Goal: Find specific page/section: Find specific page/section

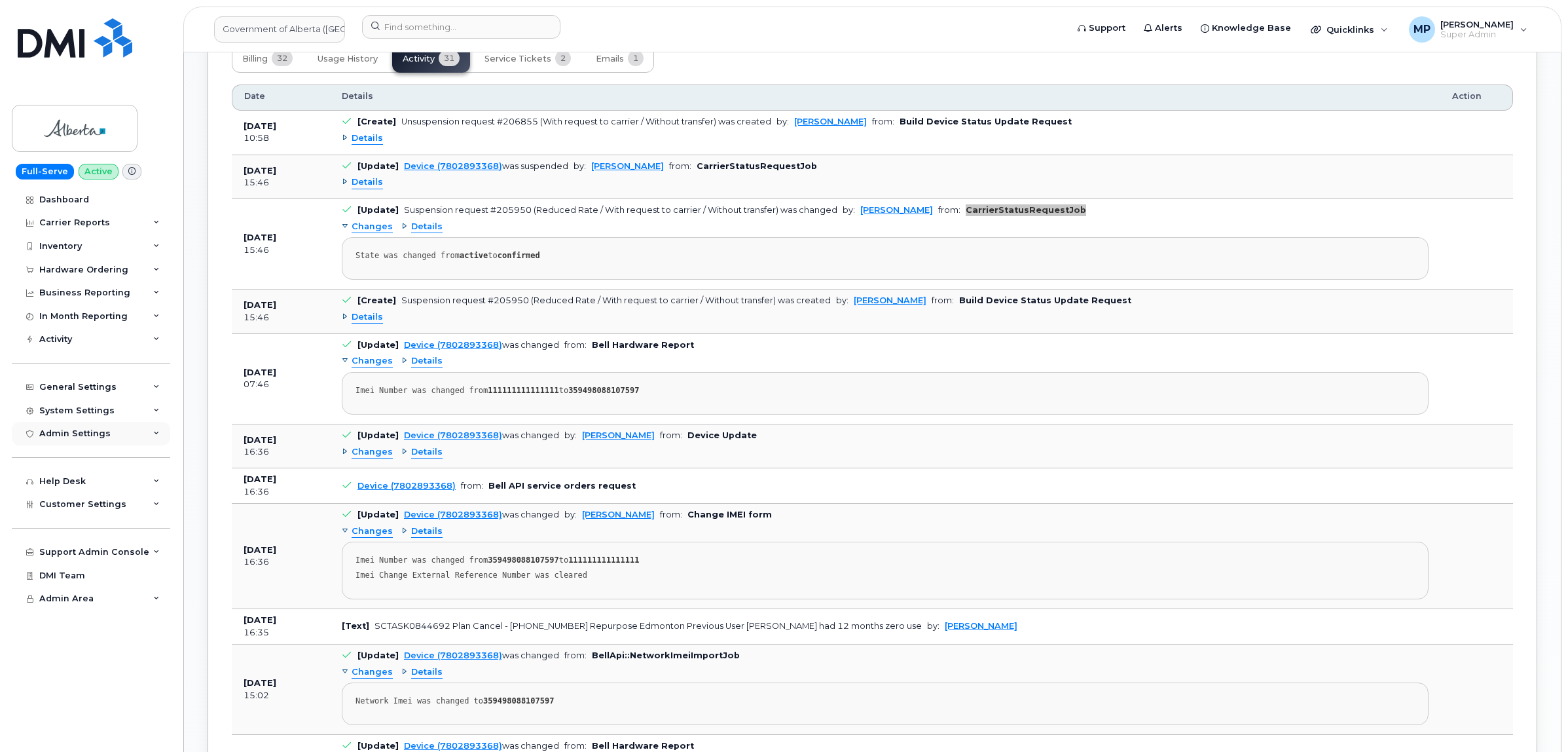
scroll to position [1275, 0]
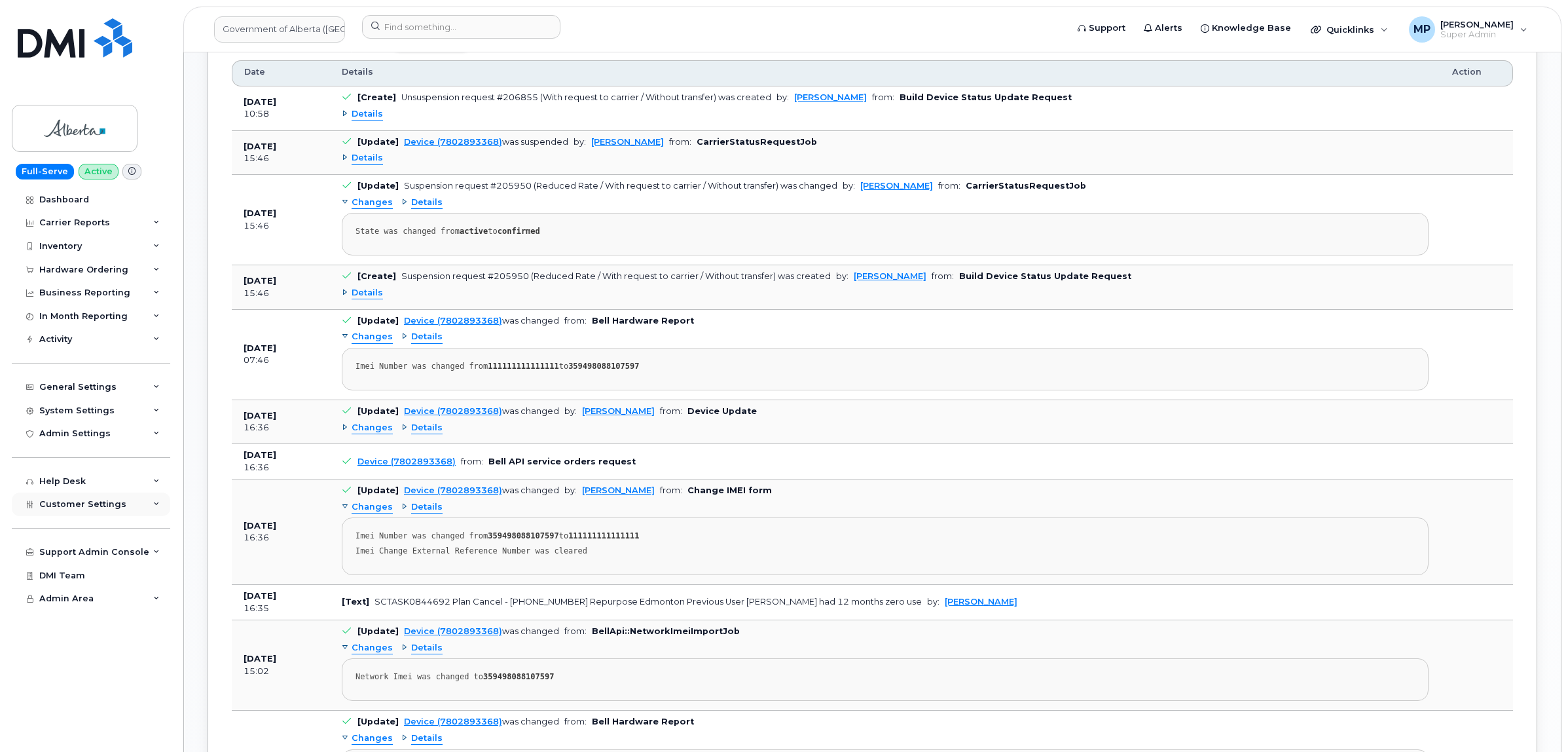
click at [90, 508] on span "Customer Settings" at bounding box center [82, 503] width 87 height 10
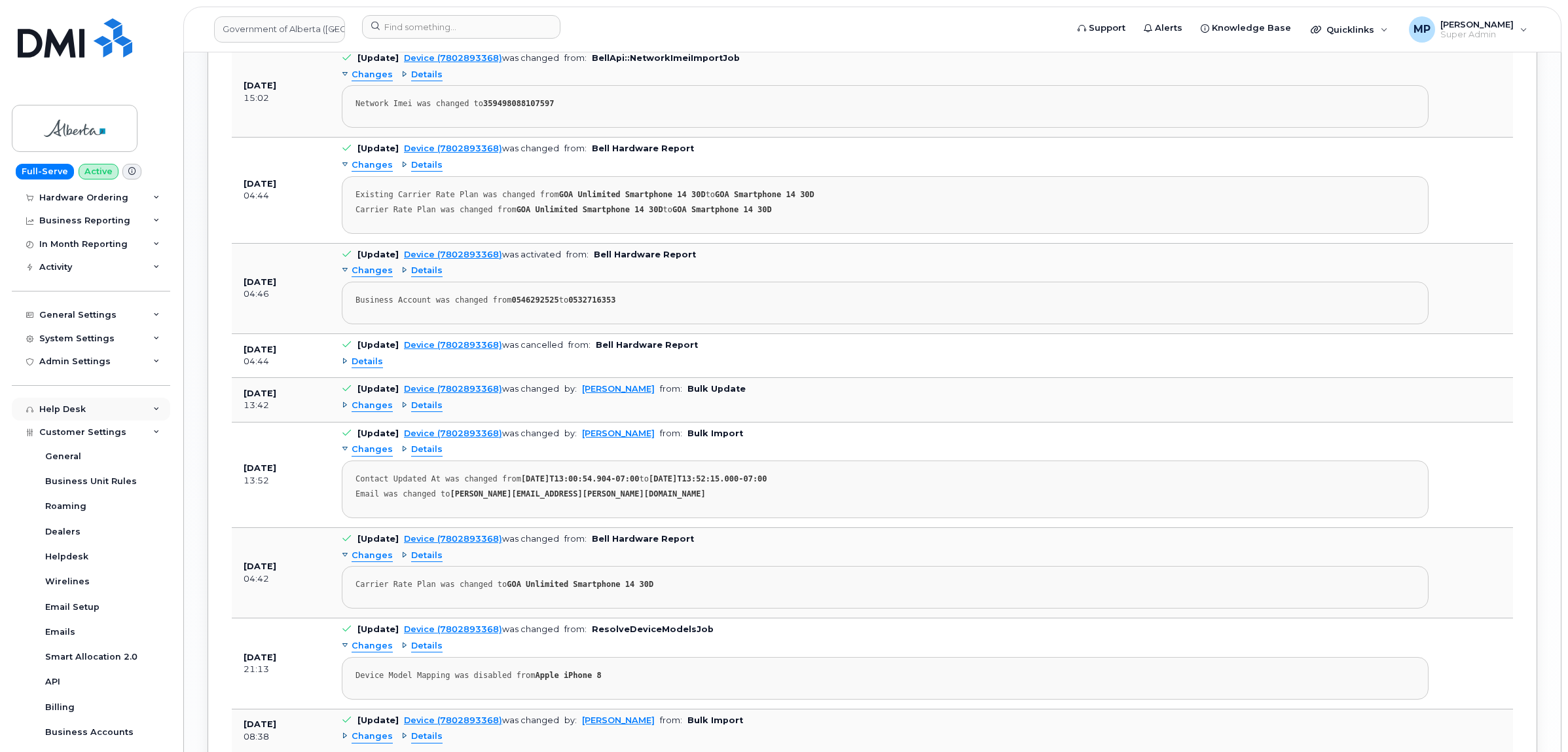
scroll to position [164, 0]
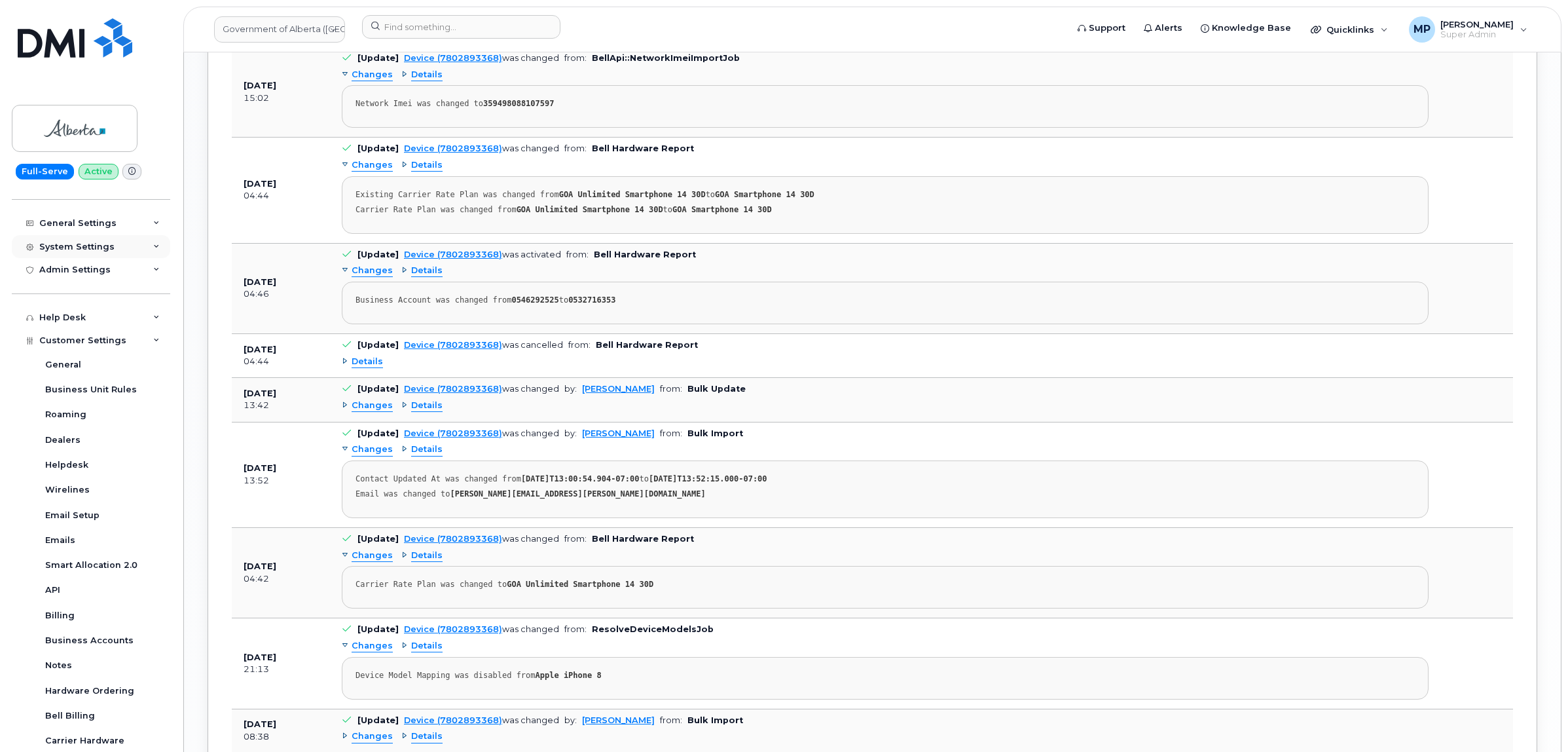
click at [80, 242] on div "System Settings" at bounding box center [91, 247] width 158 height 23
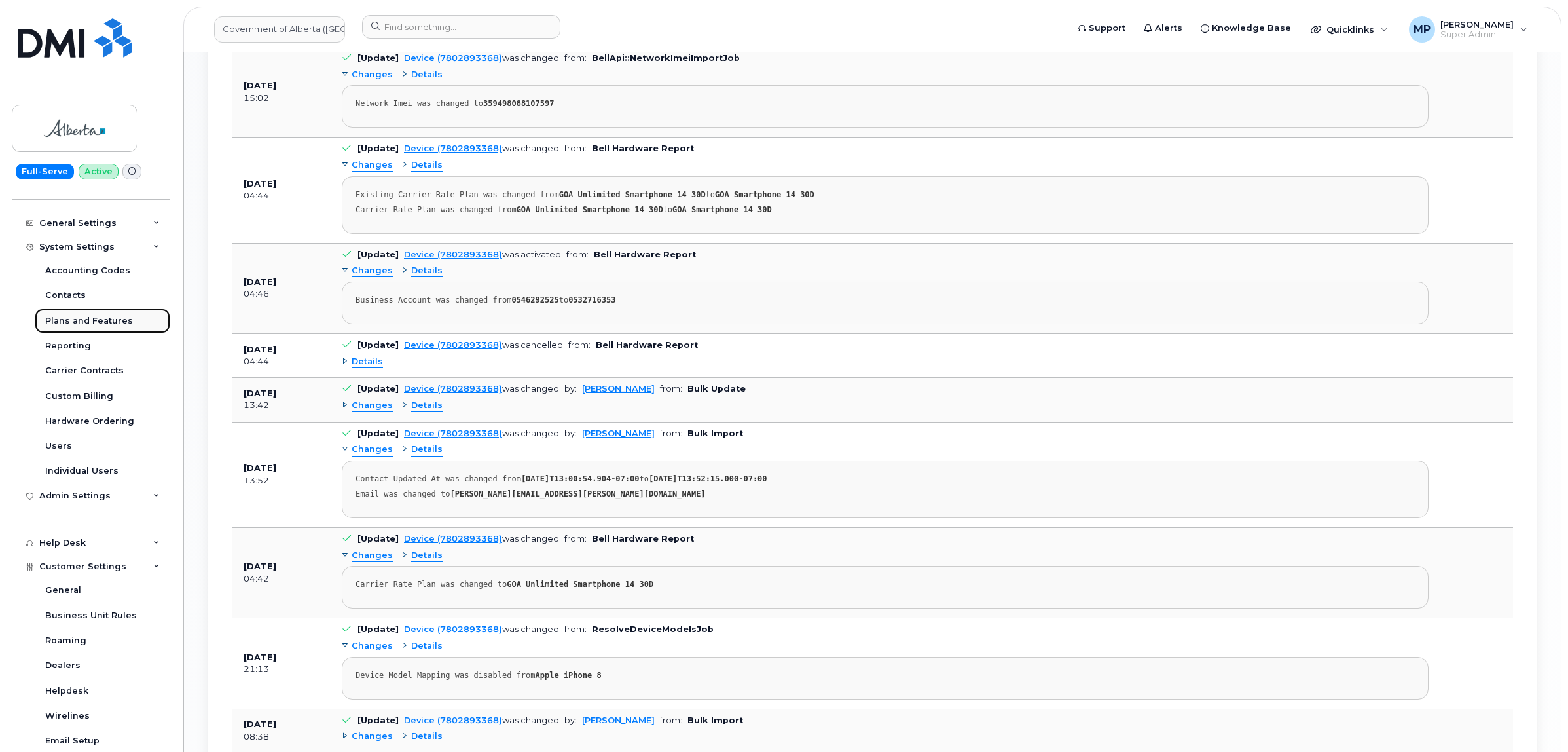
click at [80, 320] on div "Plans and Features" at bounding box center [89, 321] width 88 height 12
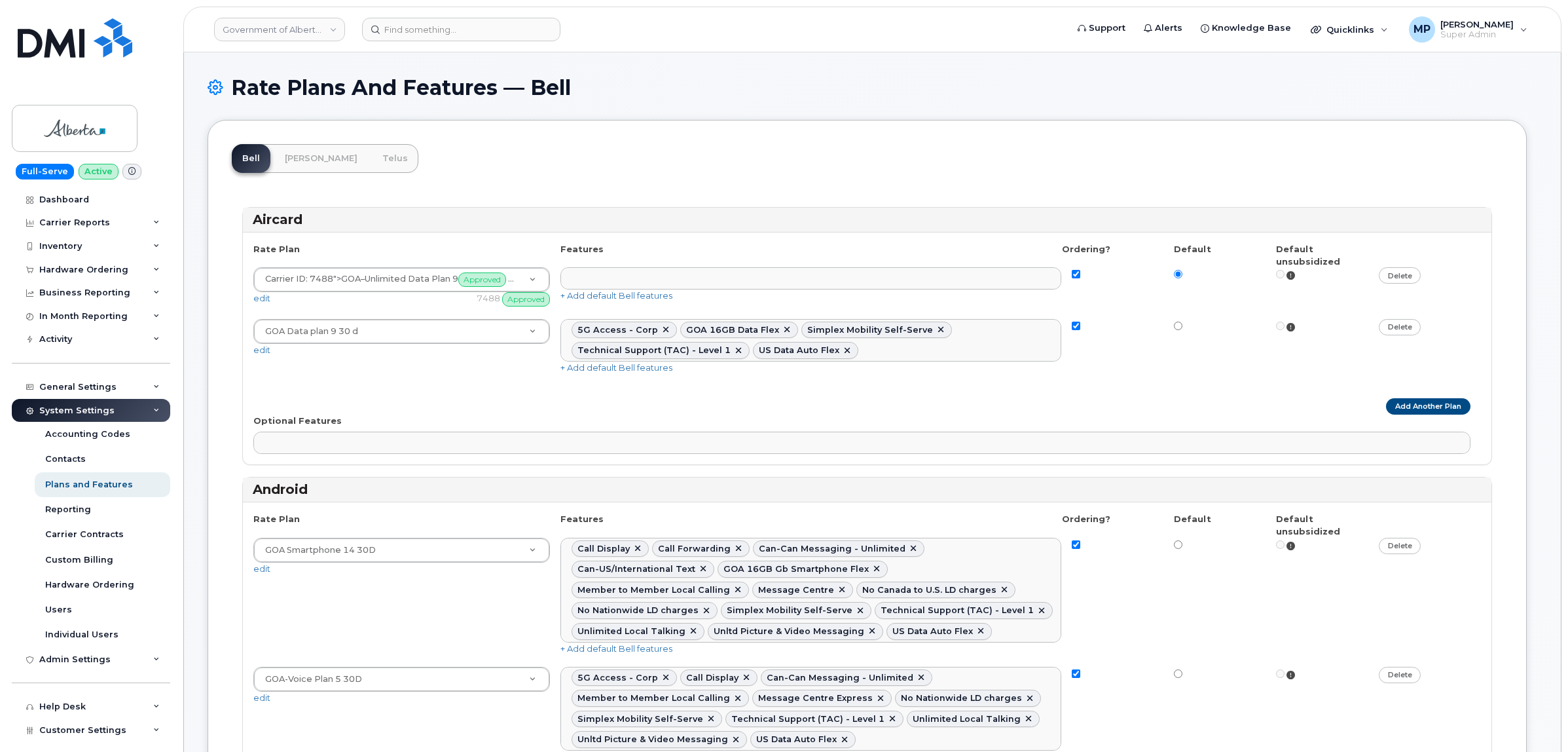
select select
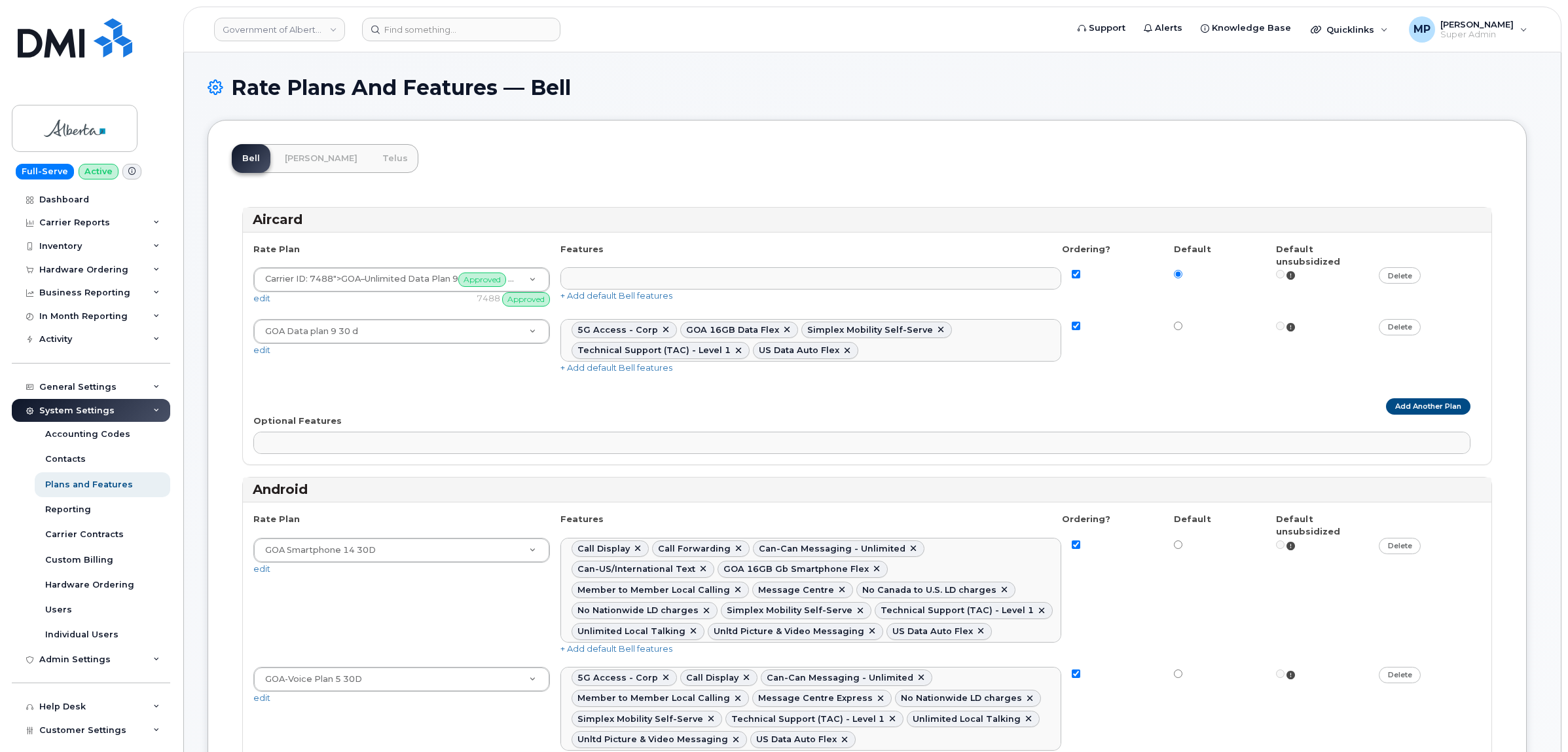
select select
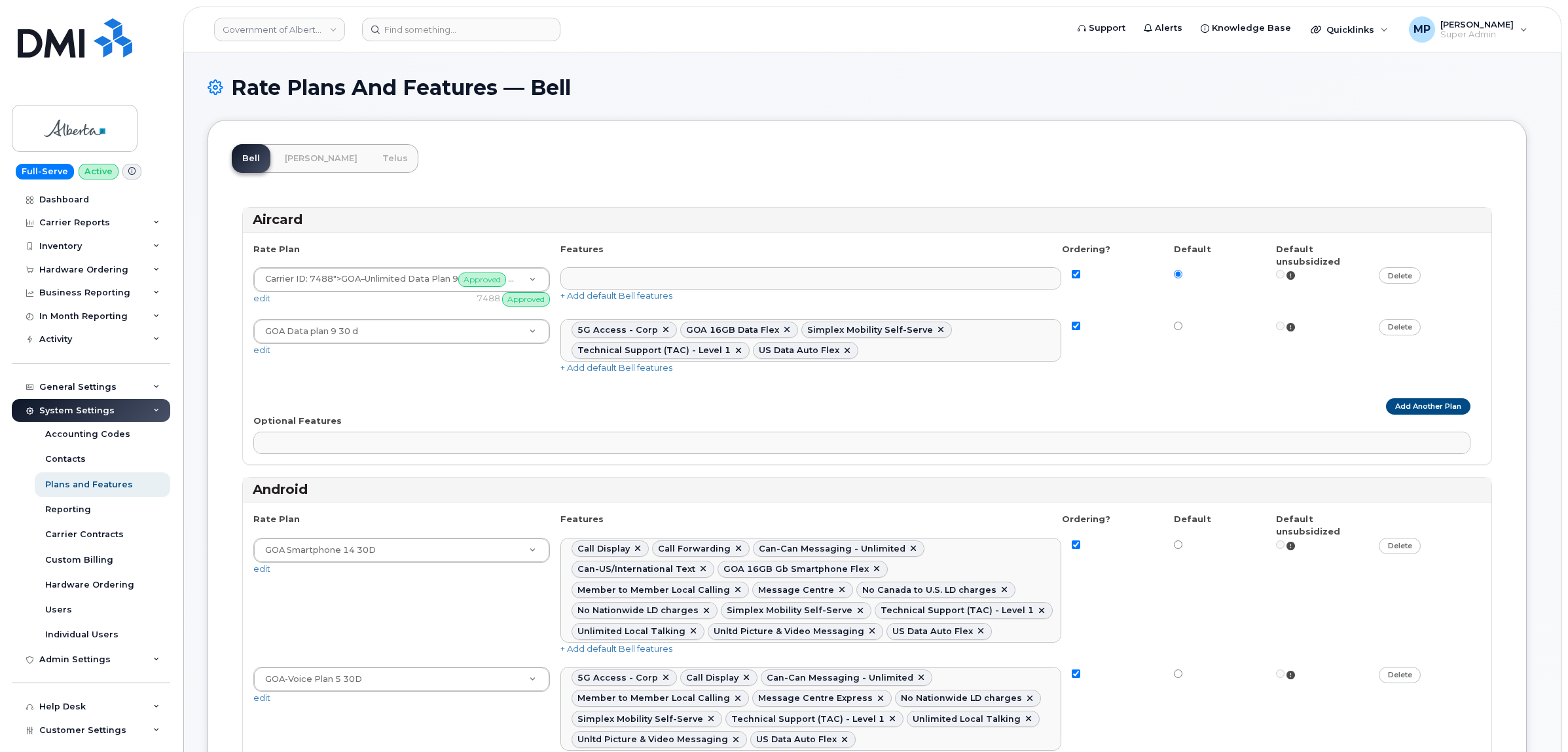
select select
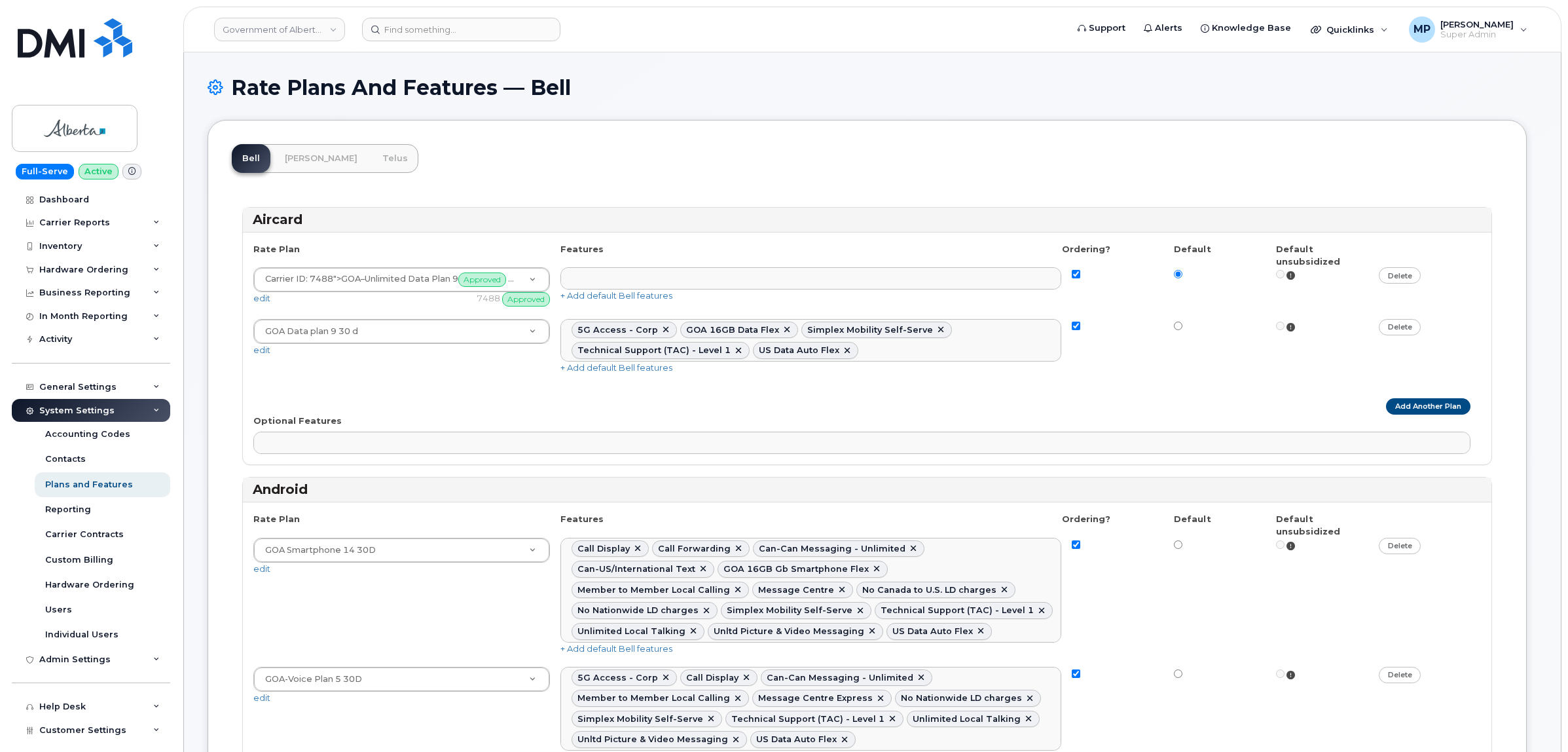
select select
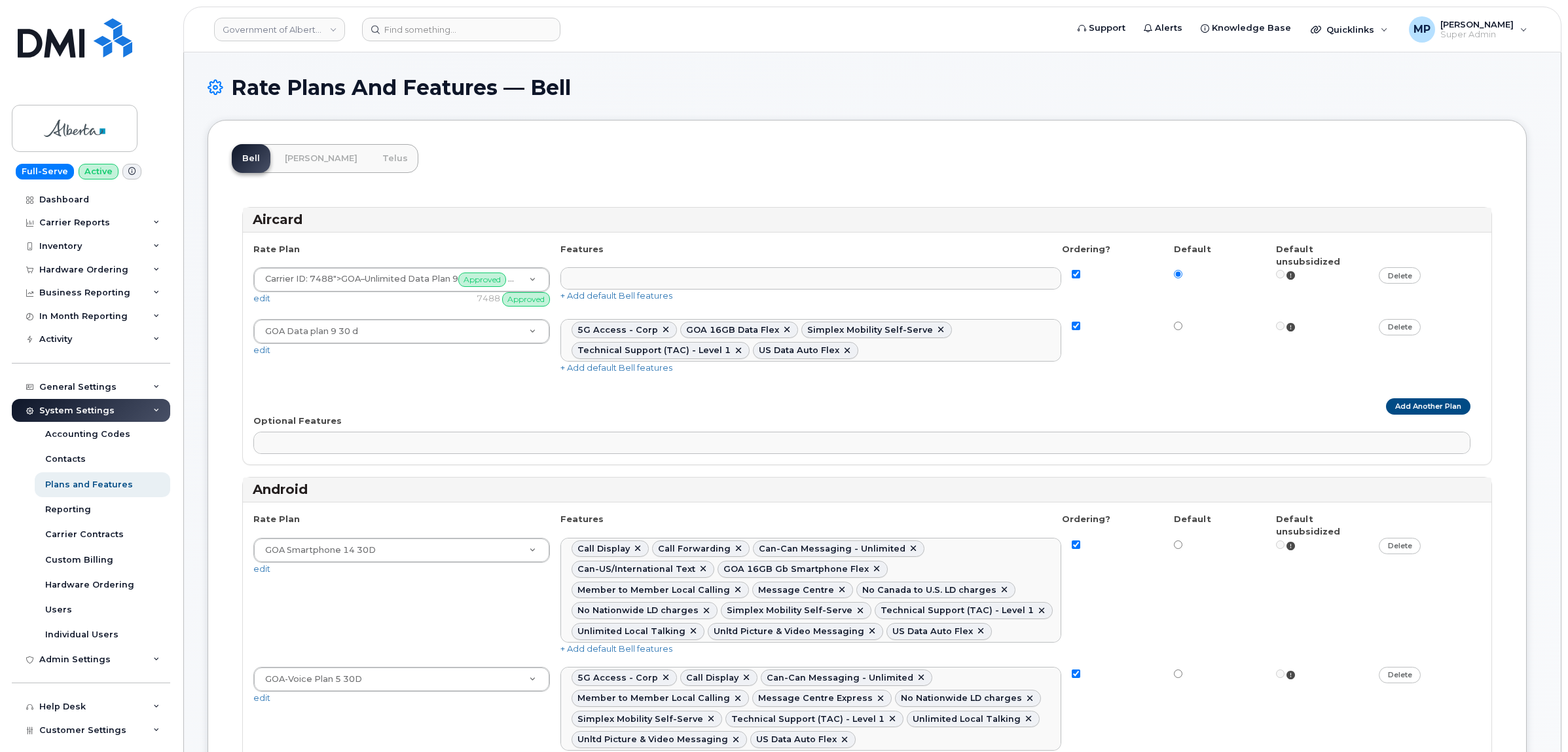
select select
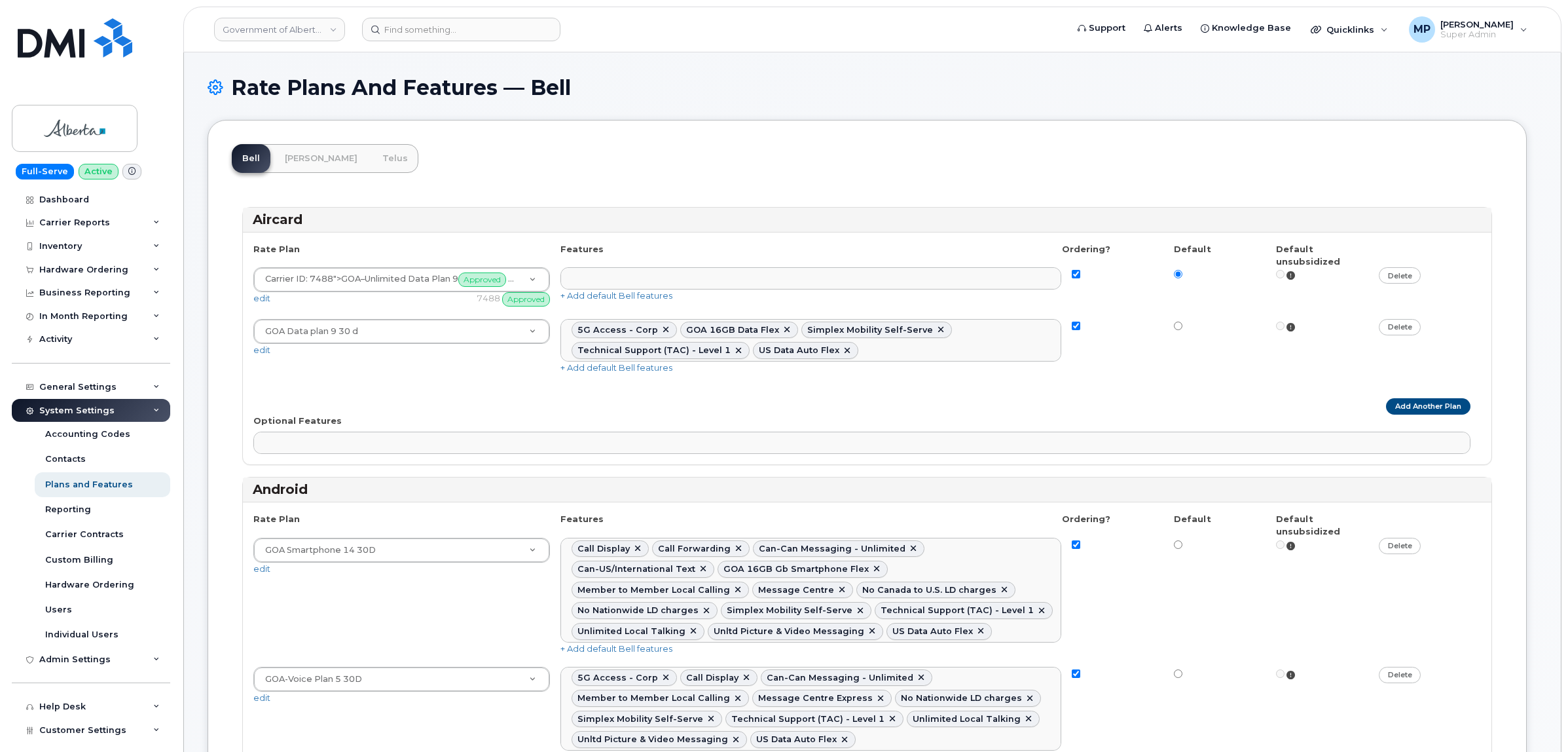
select select
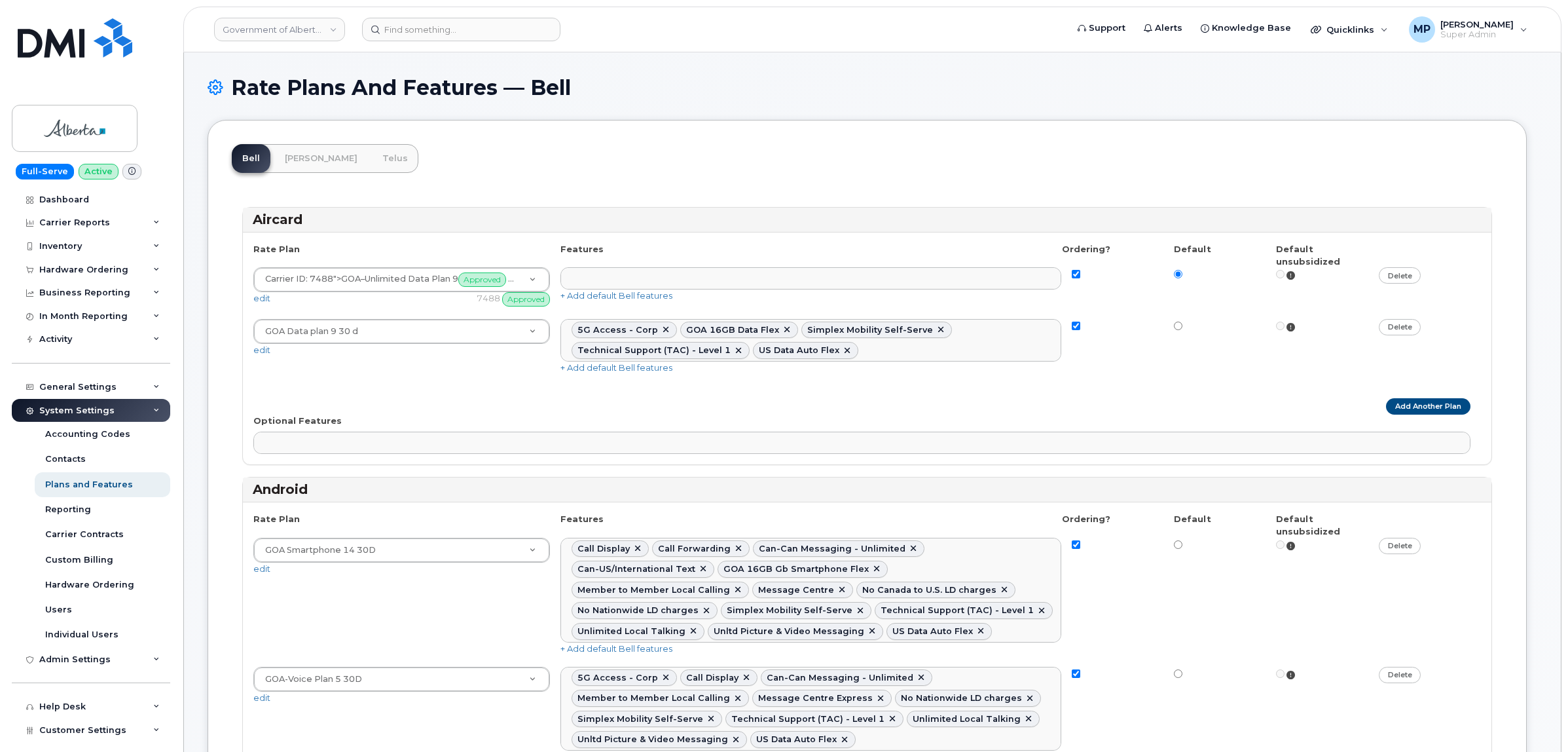
select select
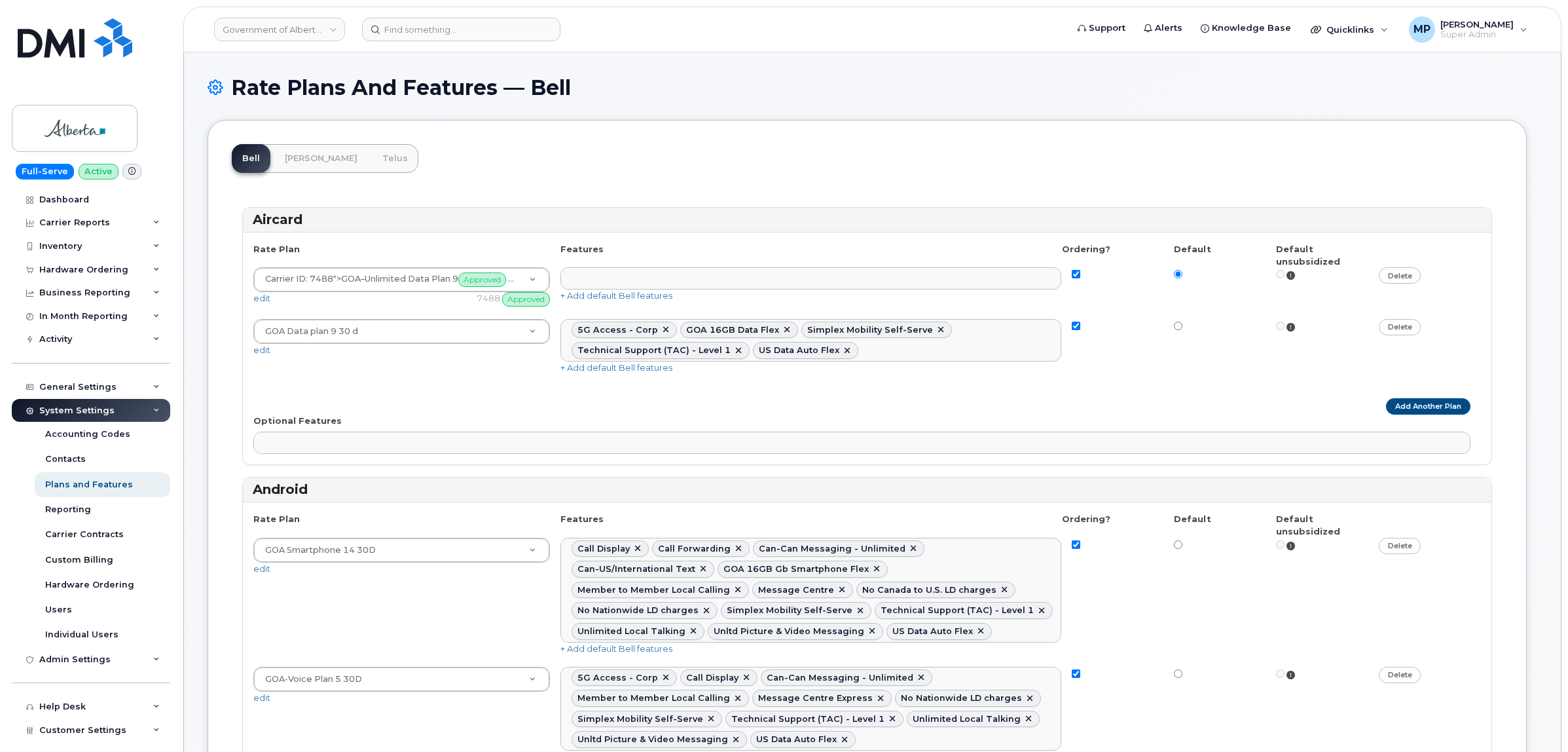
select select
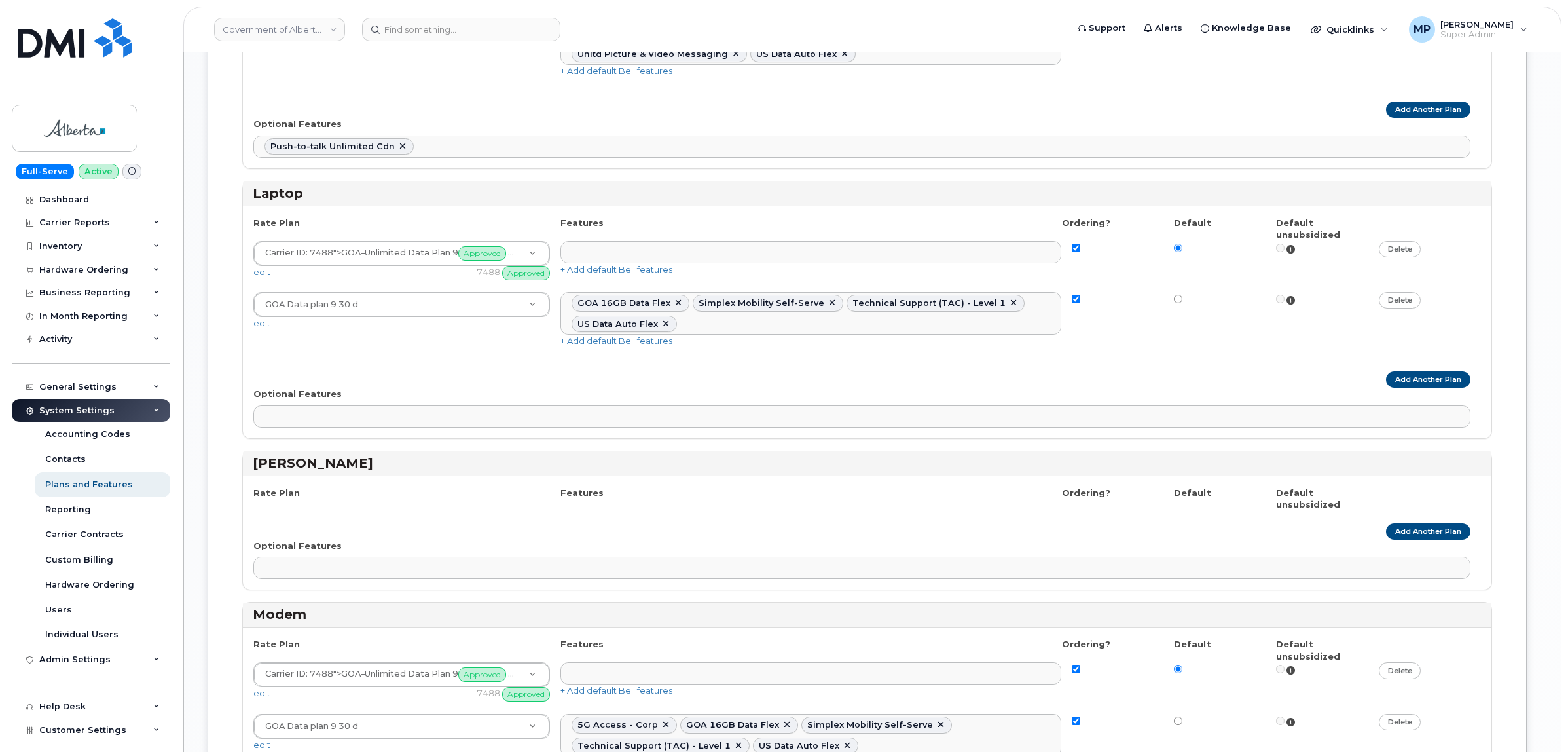
scroll to position [2292, 0]
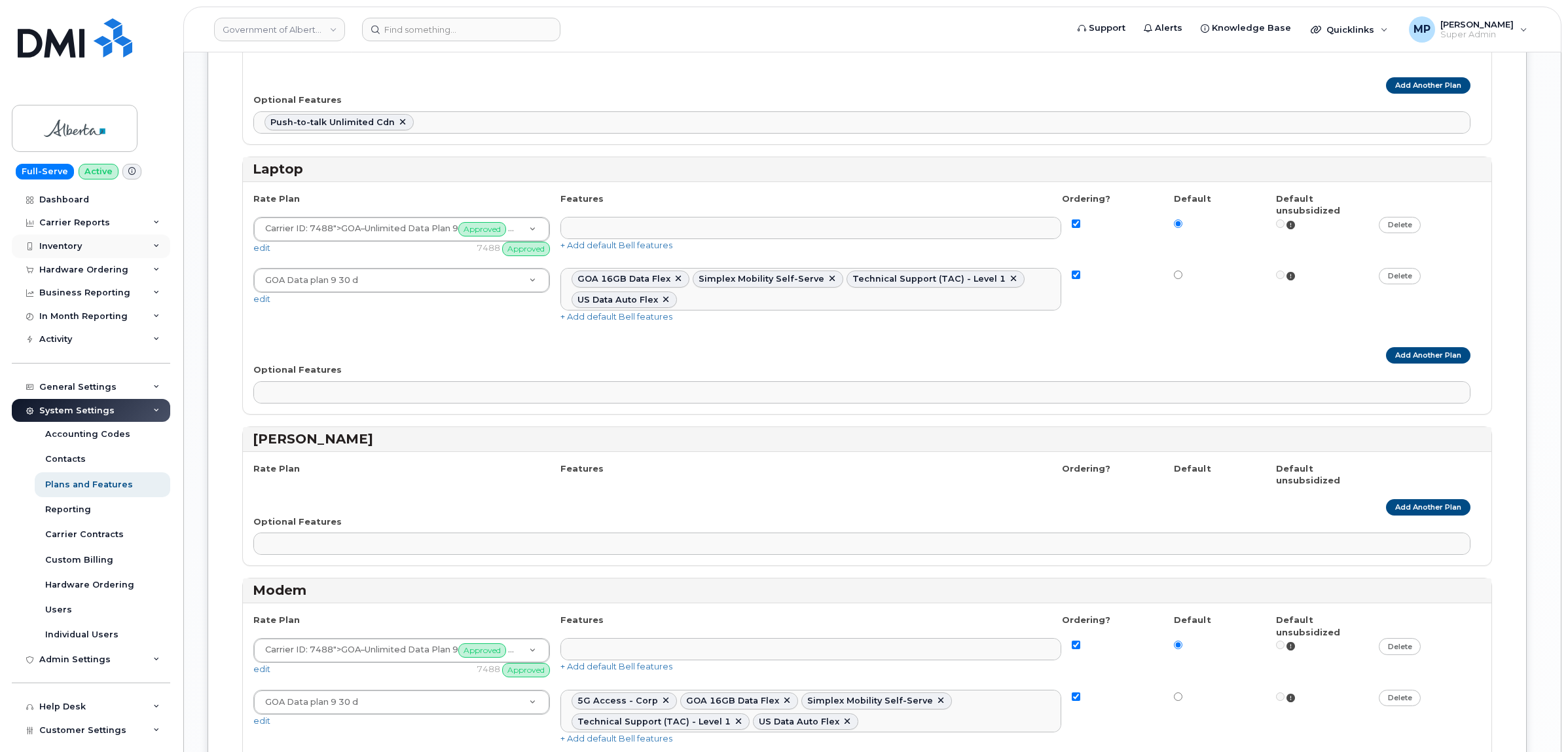
click at [63, 250] on div "Inventory" at bounding box center [60, 246] width 43 height 10
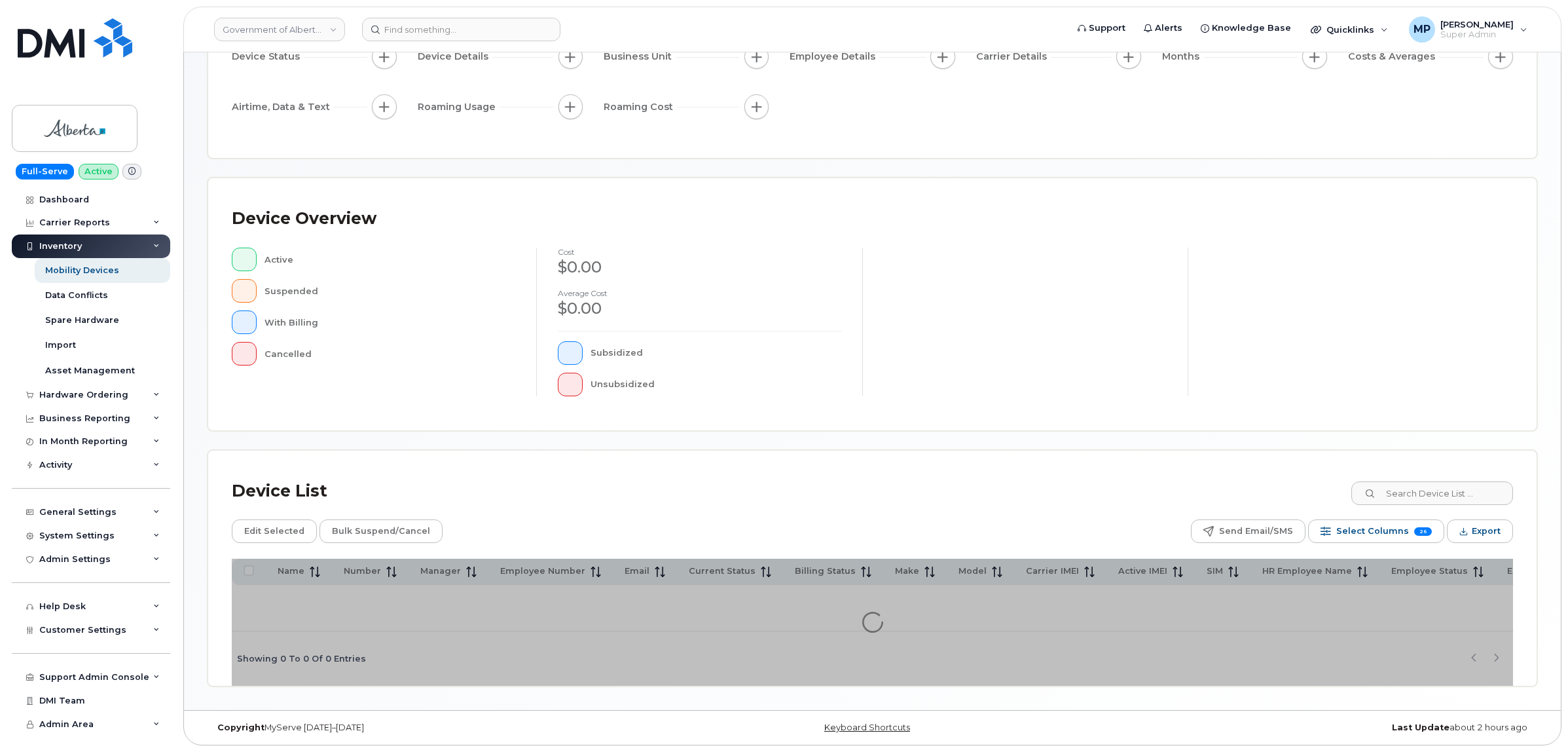
scroll to position [152, 0]
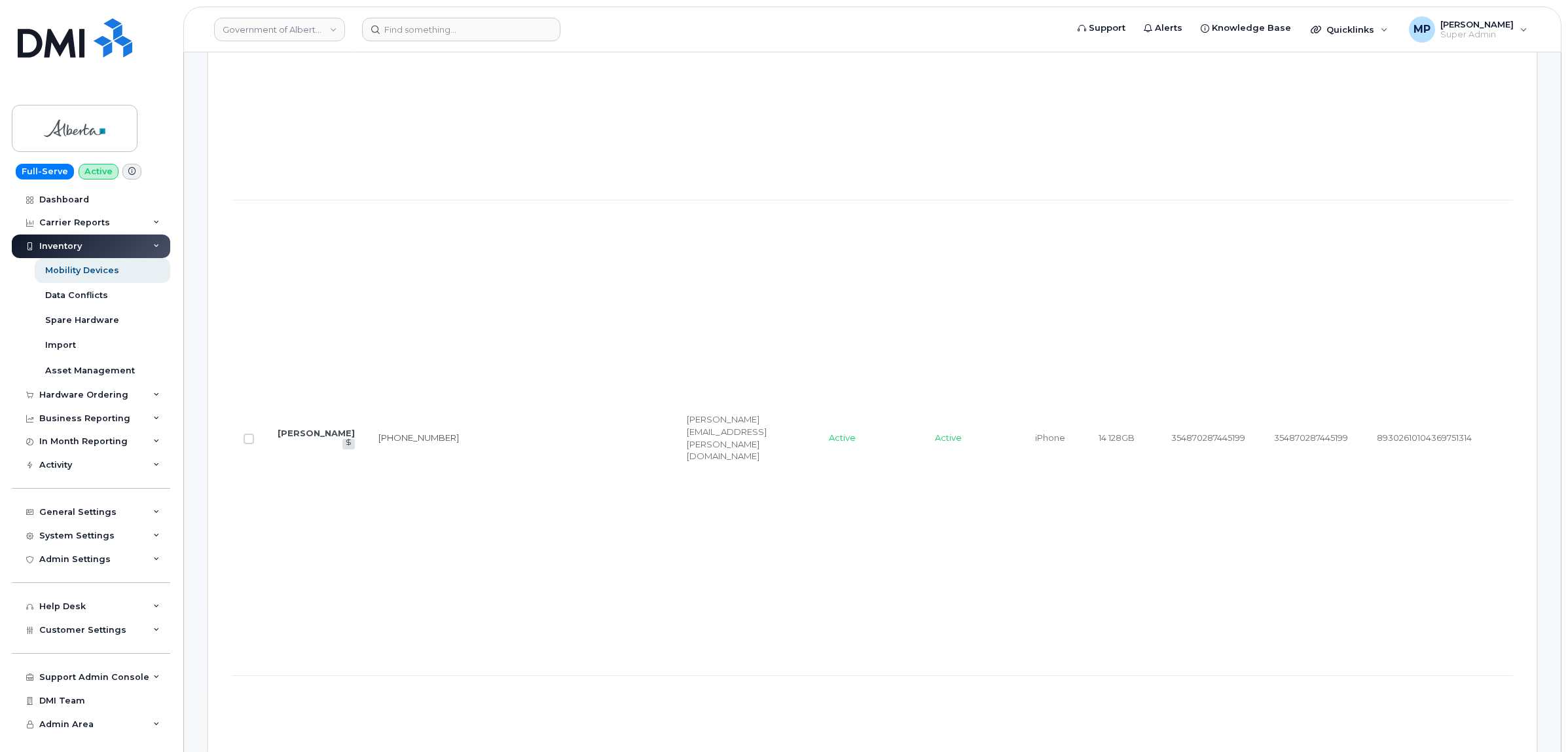
scroll to position [1707, 0]
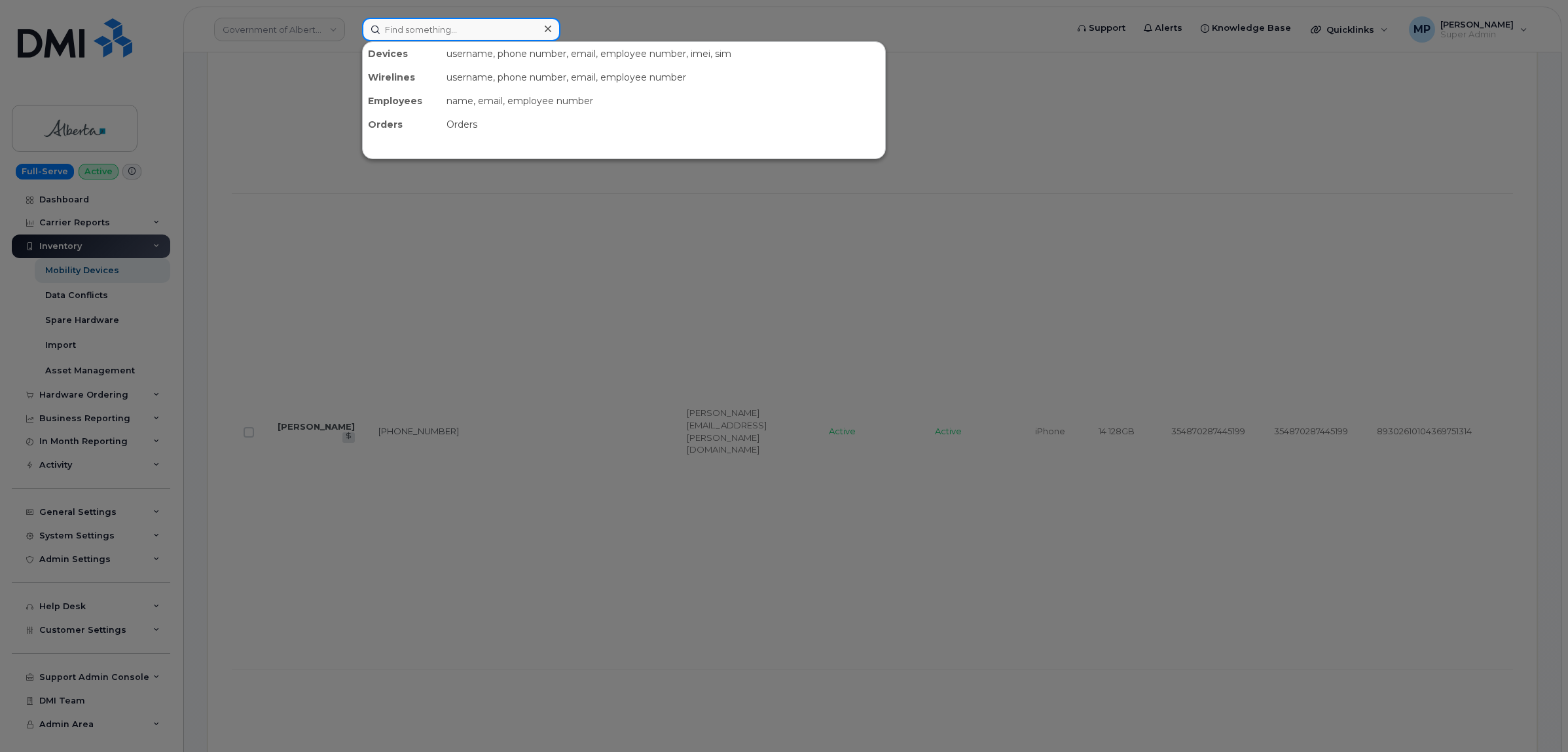
paste input "7806196760"
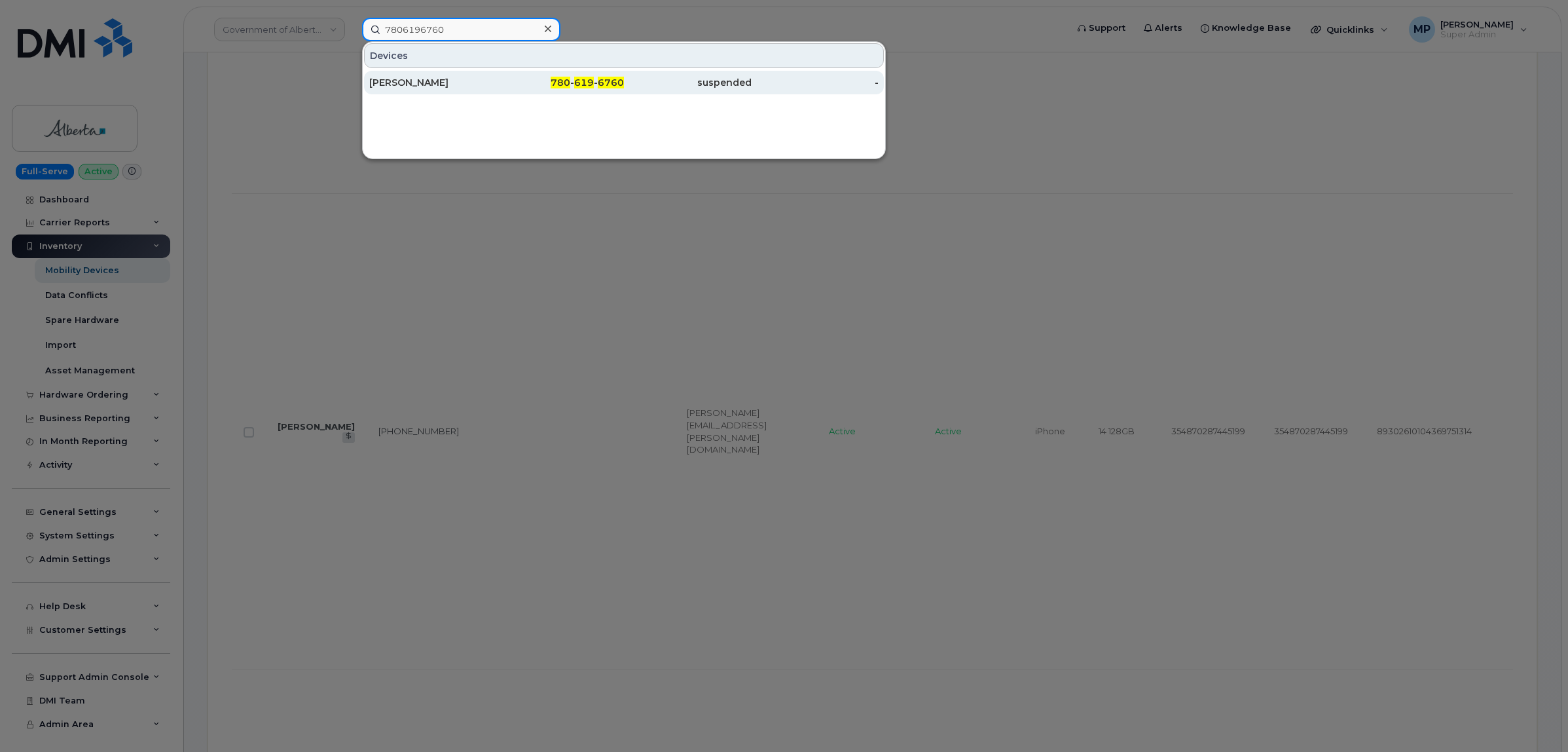
type input "7806196760"
click at [456, 75] on div "Shauna Mancini" at bounding box center [433, 82] width 128 height 23
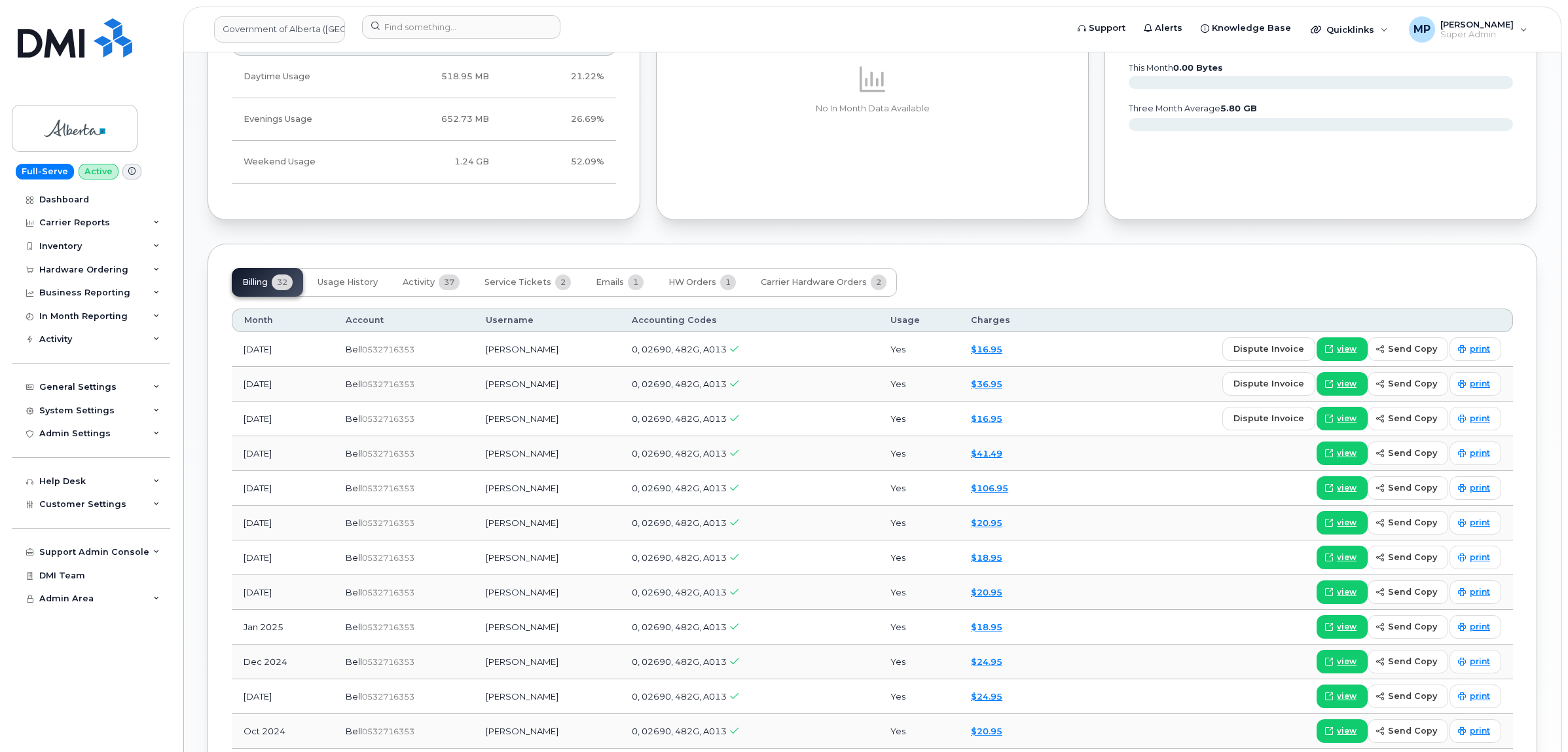
scroll to position [968, 0]
click at [607, 275] on button "Emails 1" at bounding box center [619, 280] width 69 height 29
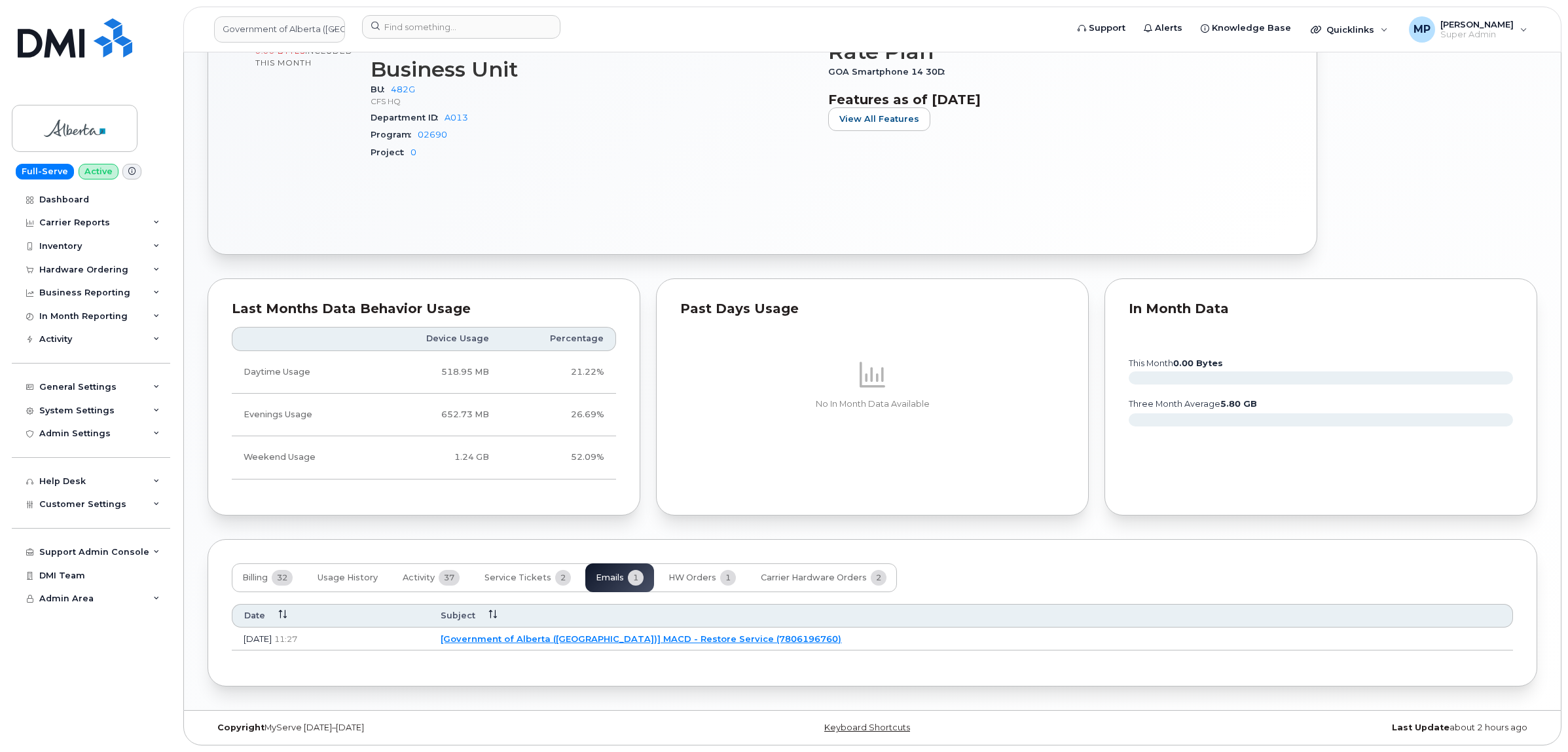
scroll to position [675, 0]
click at [508, 577] on span "Service Tickets" at bounding box center [518, 577] width 67 height 10
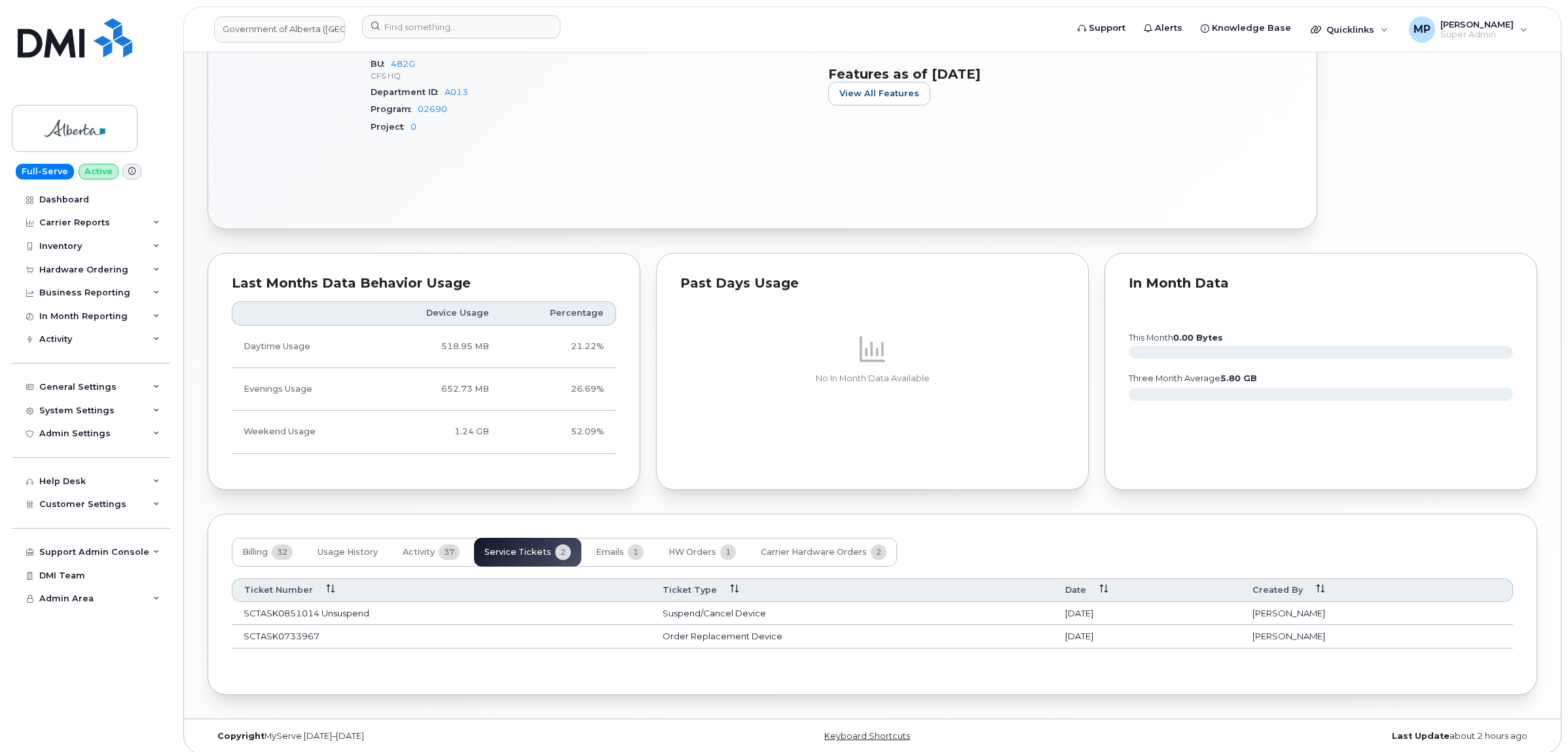
scroll to position [708, 0]
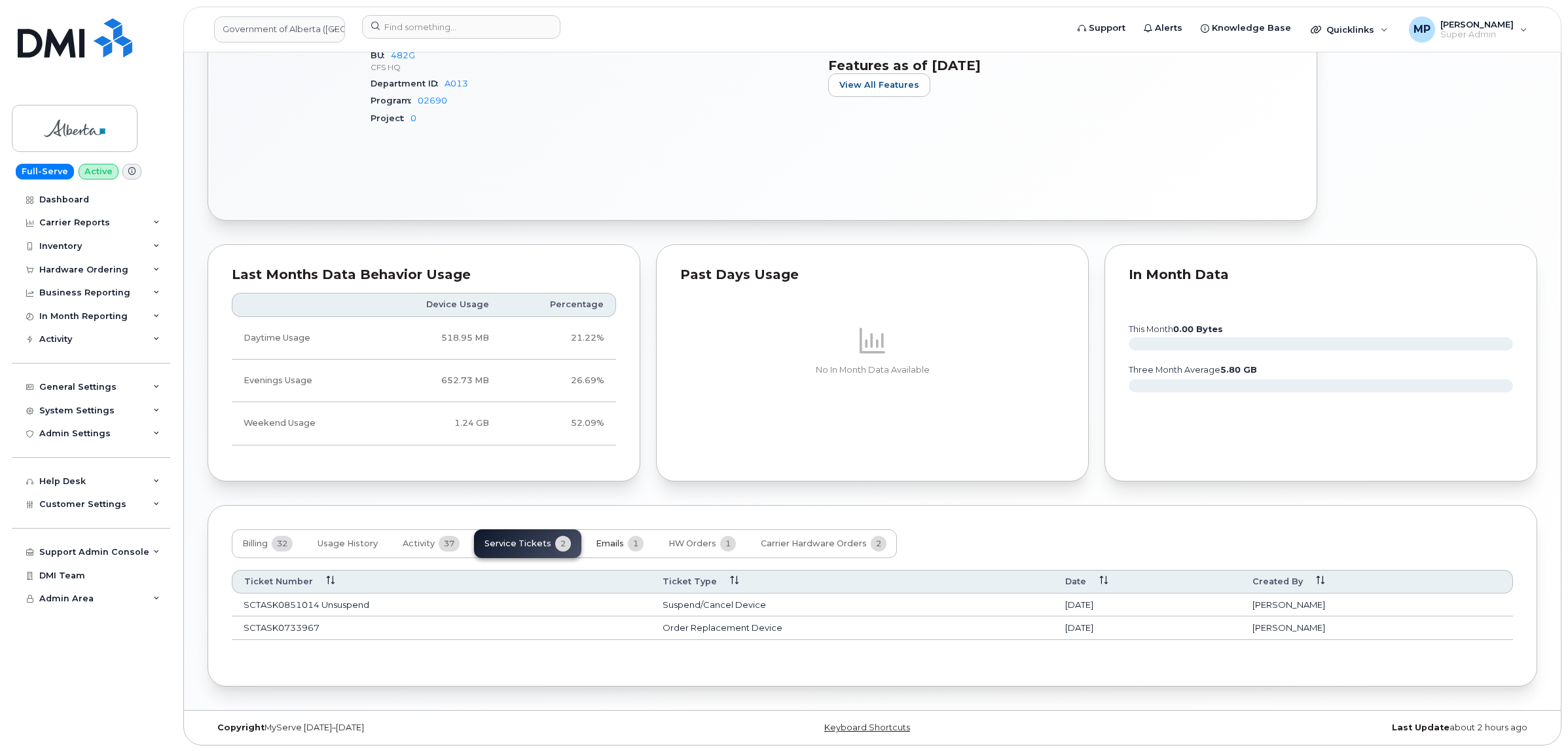
click at [607, 539] on span "Emails" at bounding box center [610, 543] width 28 height 10
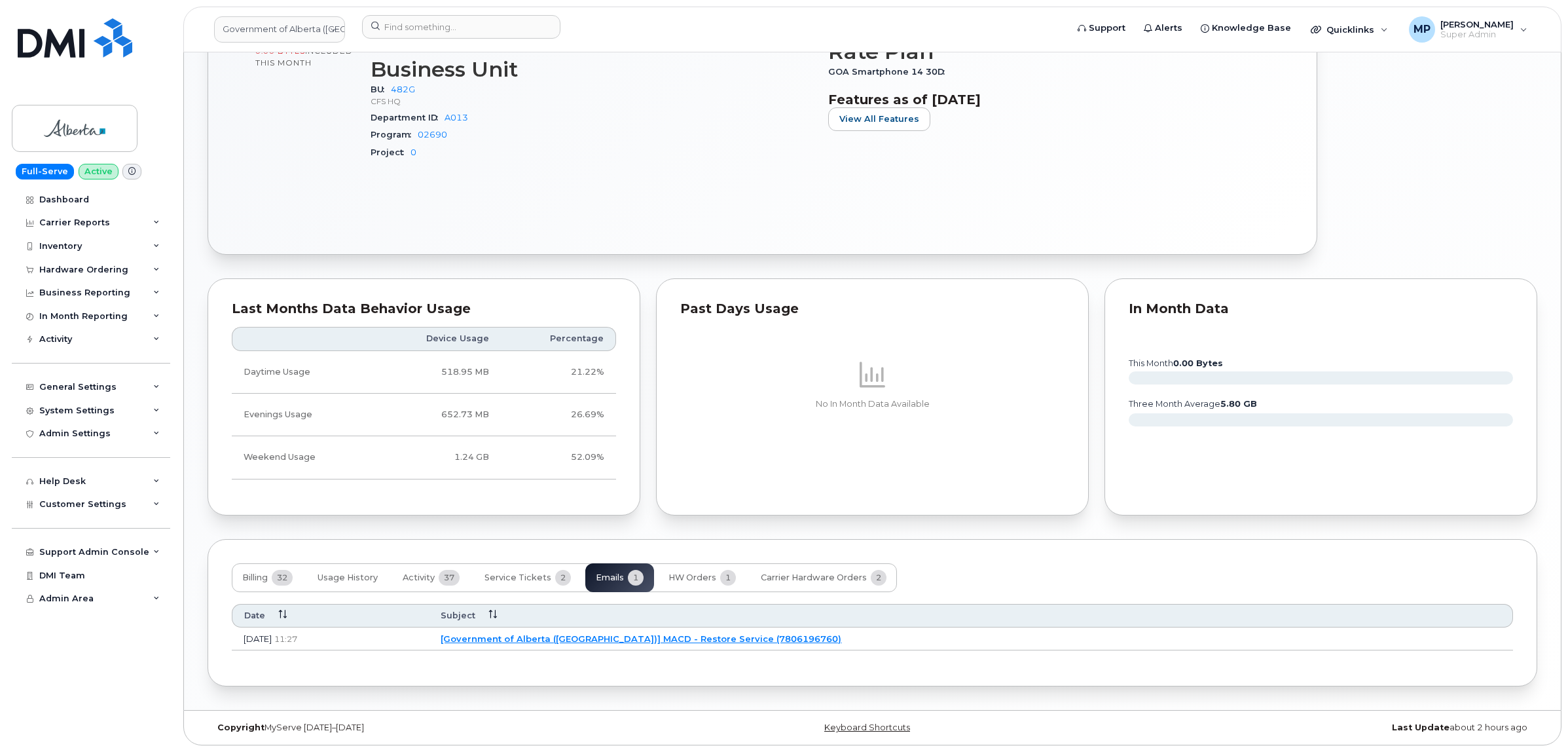
scroll to position [675, 0]
click at [424, 575] on span "Activity" at bounding box center [418, 577] width 32 height 10
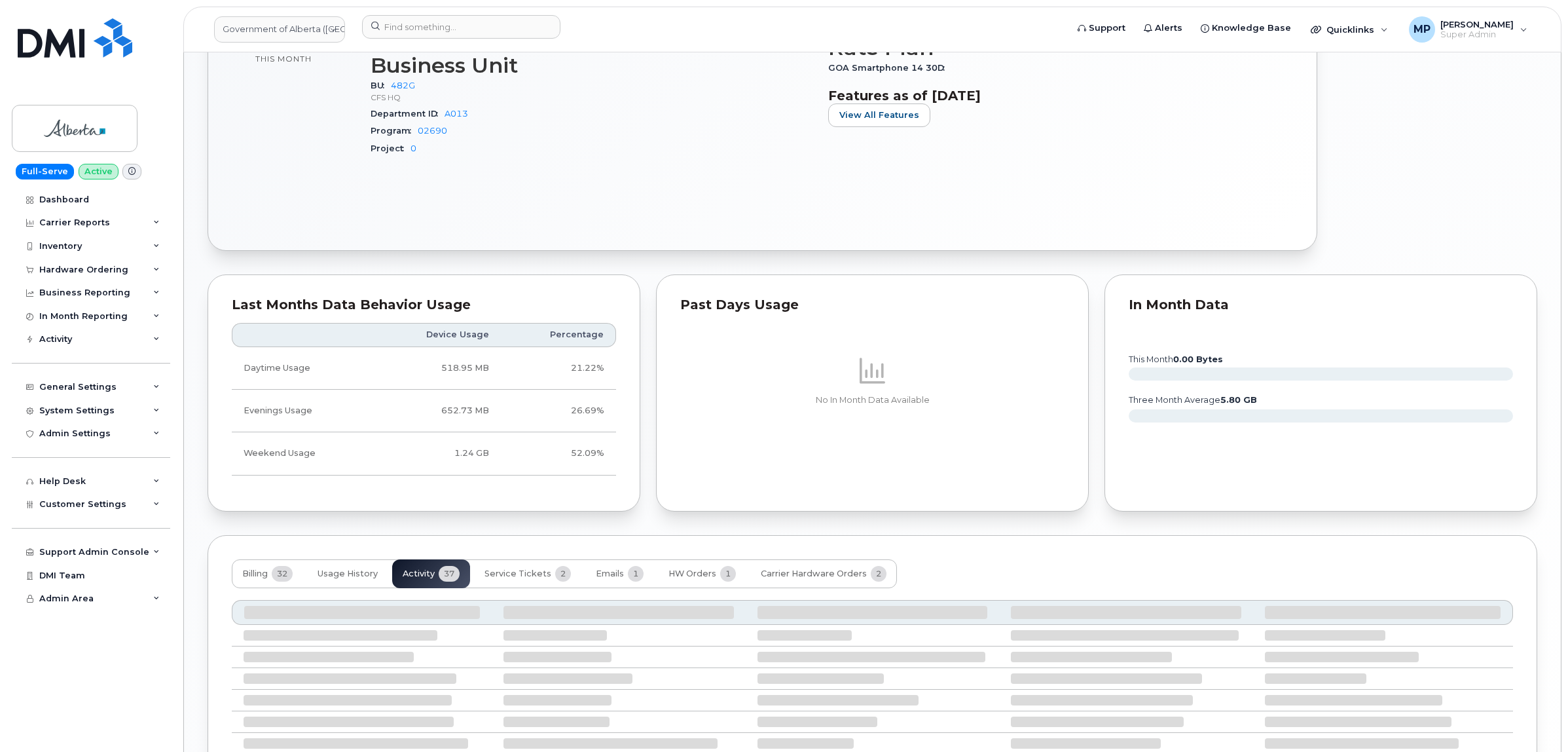
click at [424, 575] on div "Billing 32 Usage History Activity 37 Service Tickets 2 Emails 1 HW Orders 1 Car…" at bounding box center [564, 573] width 665 height 29
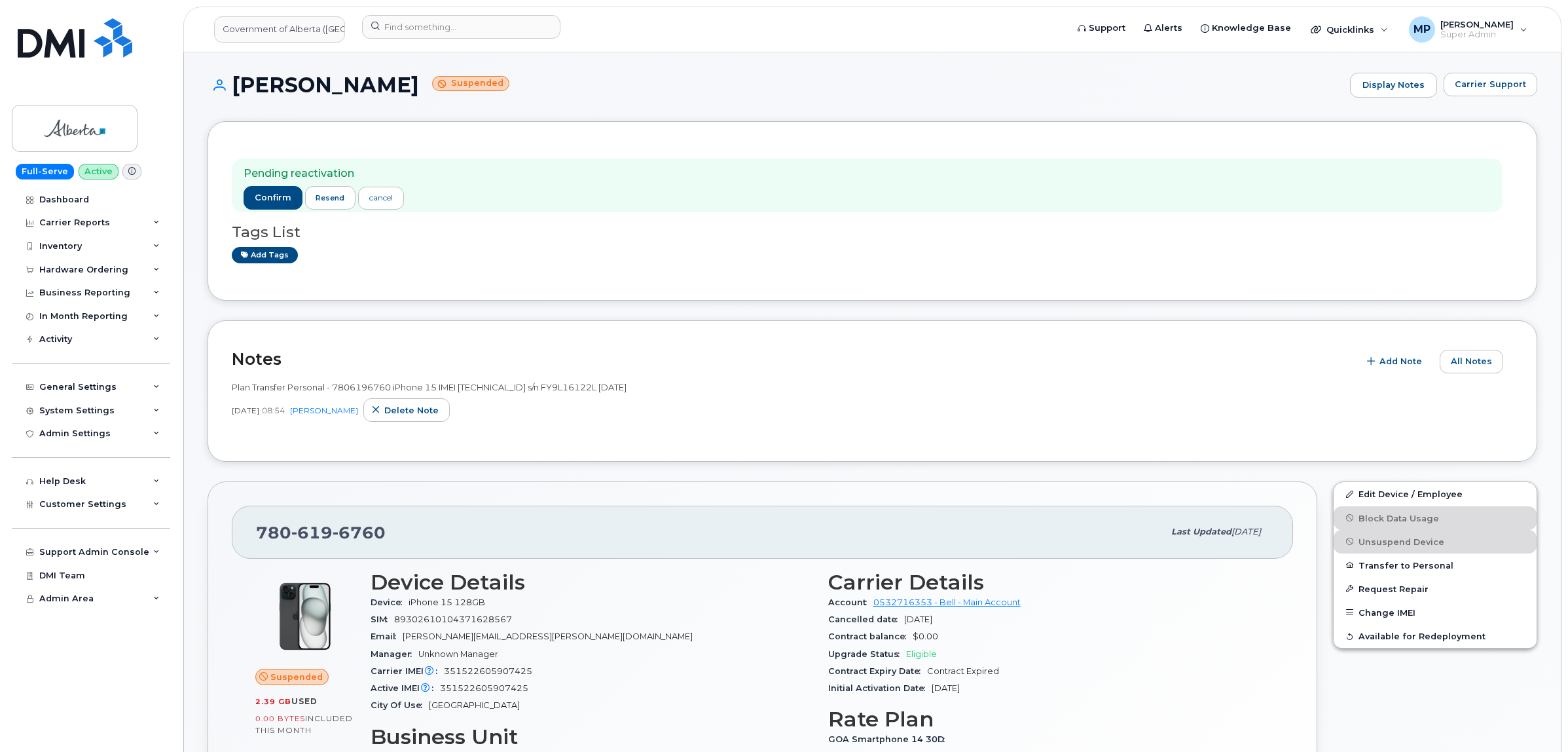
scroll to position [0, 0]
